Goal: Task Accomplishment & Management: Use online tool/utility

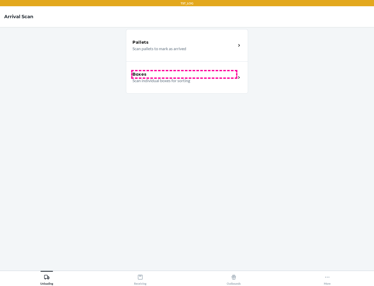
click at [184, 74] on div "Boxes" at bounding box center [185, 74] width 104 height 6
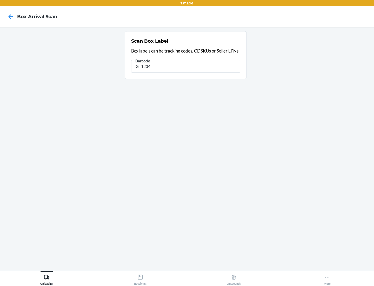
type input "GT1234"
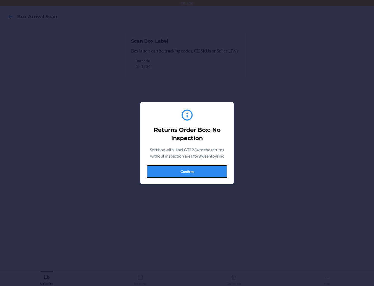
click at [187, 171] on button "Confirm" at bounding box center [187, 171] width 81 height 12
